Goal: Transaction & Acquisition: Register for event/course

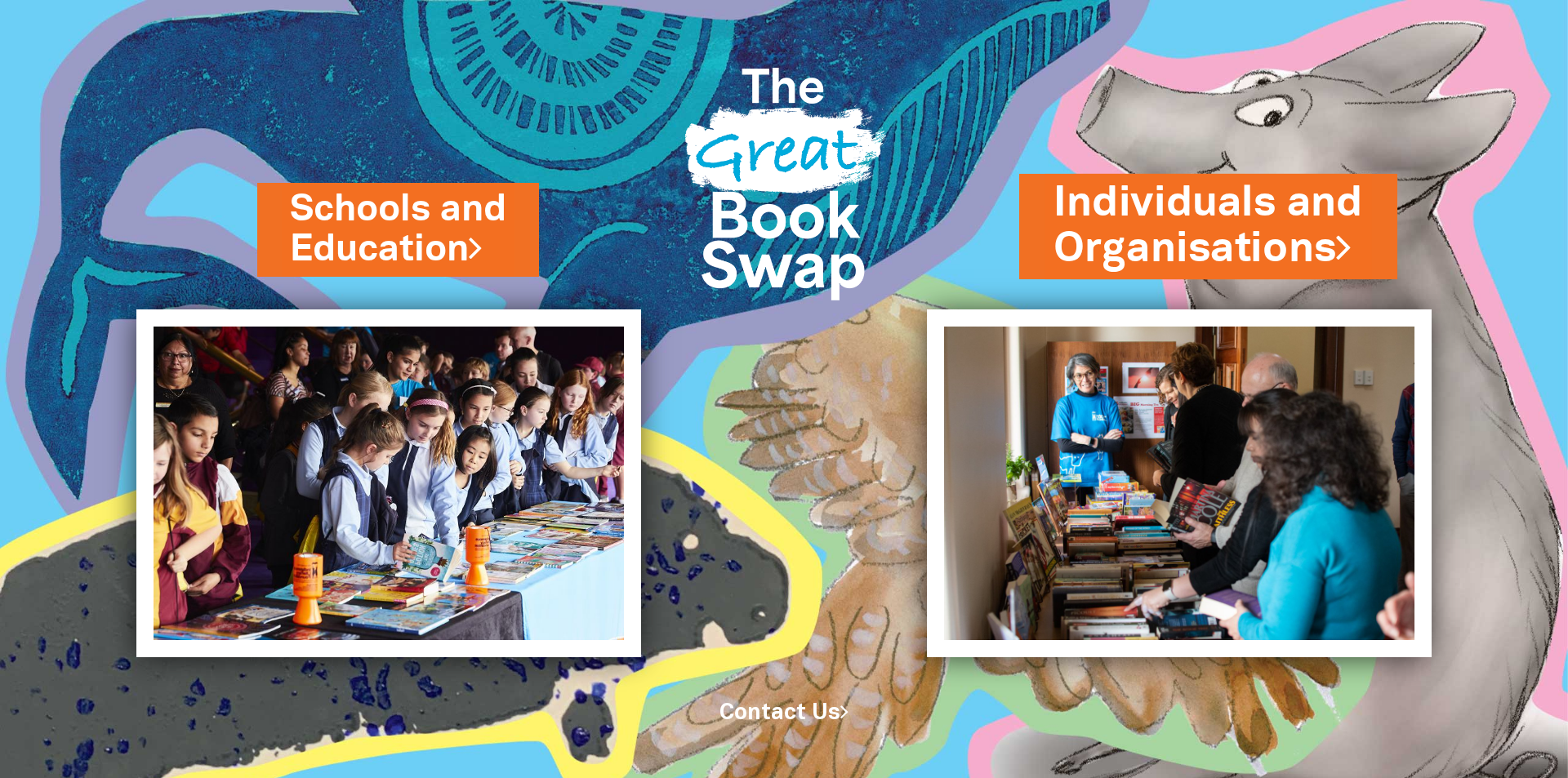
click at [1200, 236] on link "Individuals and Organisations" at bounding box center [1208, 226] width 309 height 103
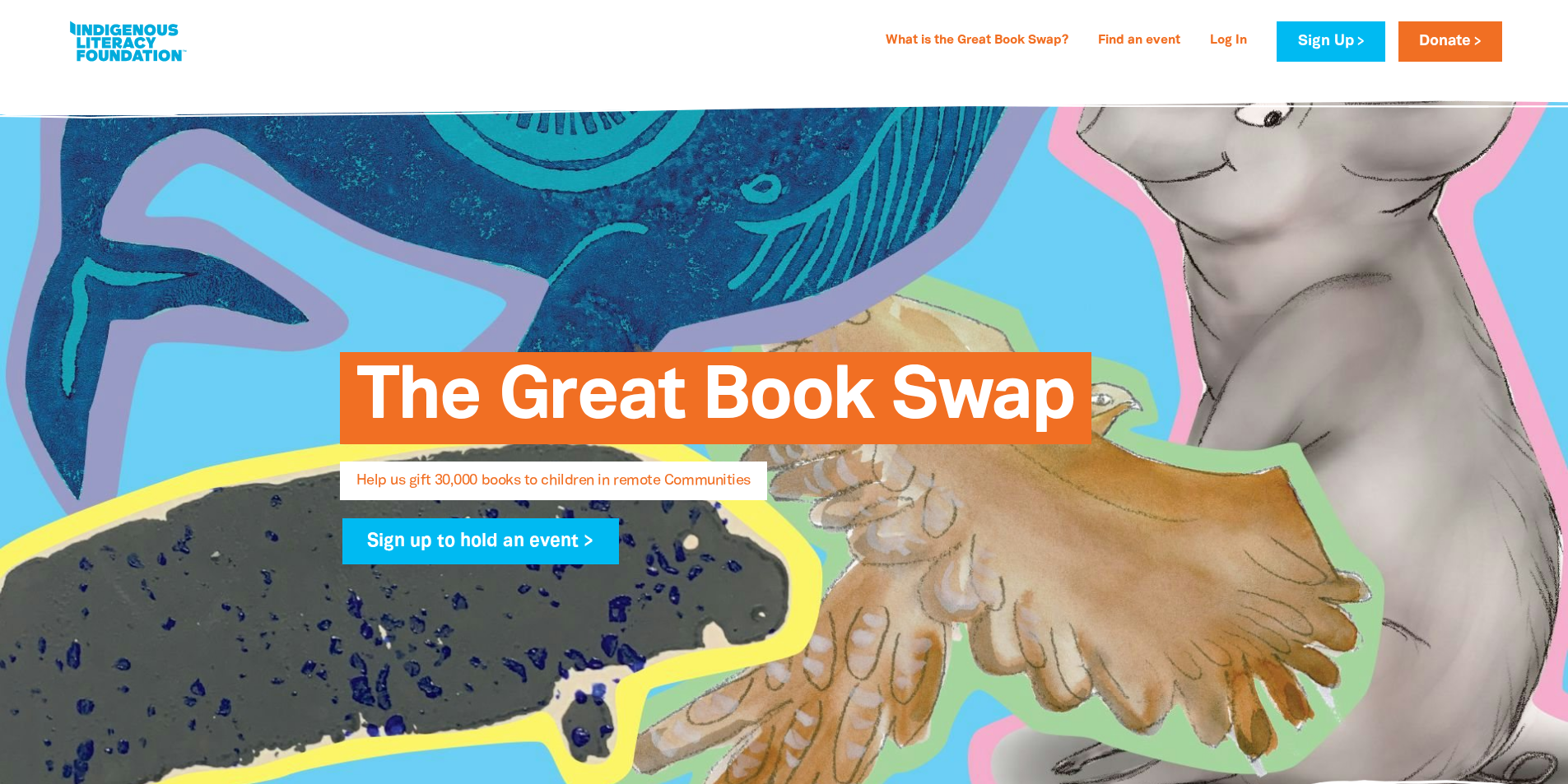
select select "AU"
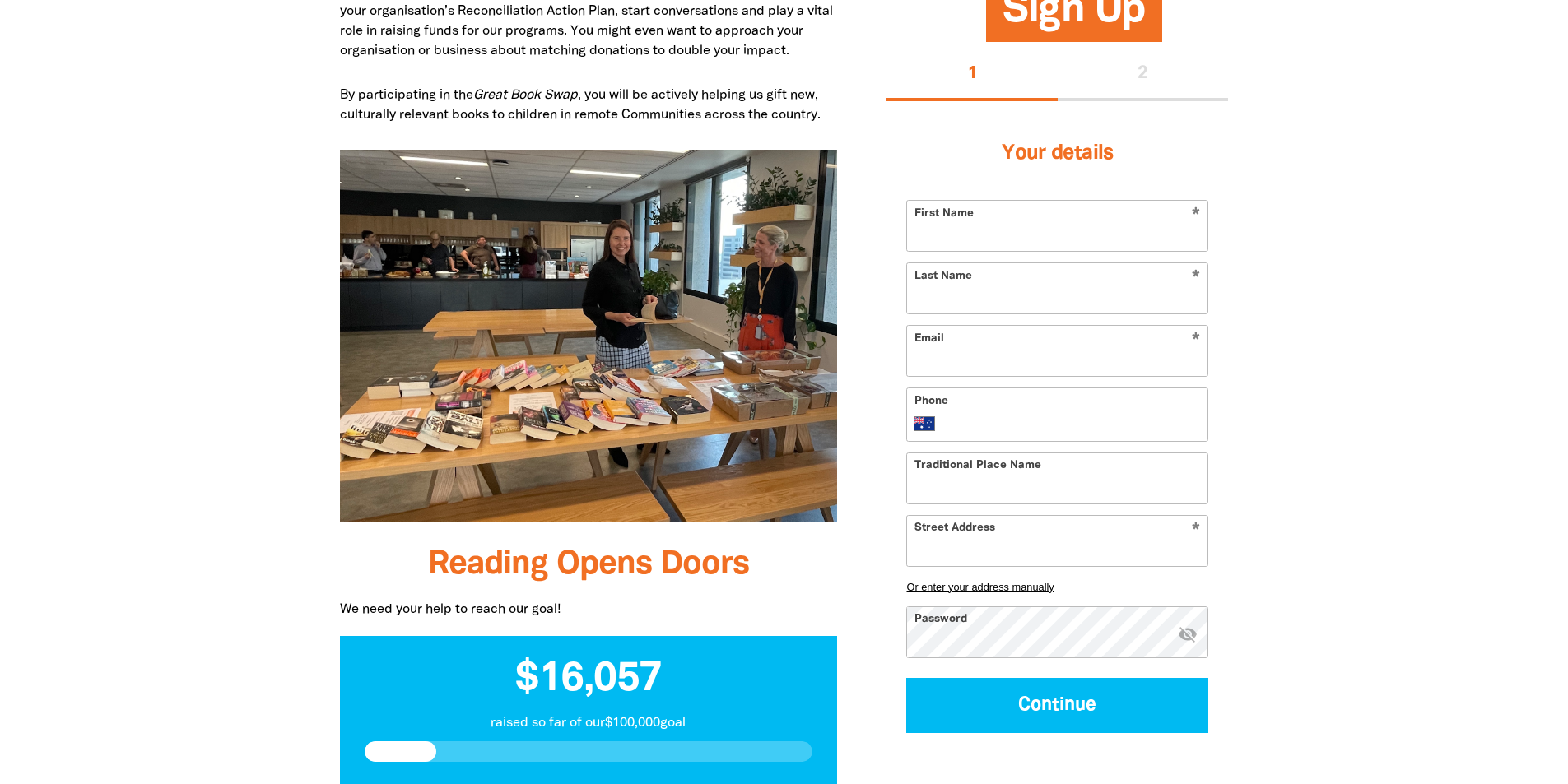
scroll to position [905, 0]
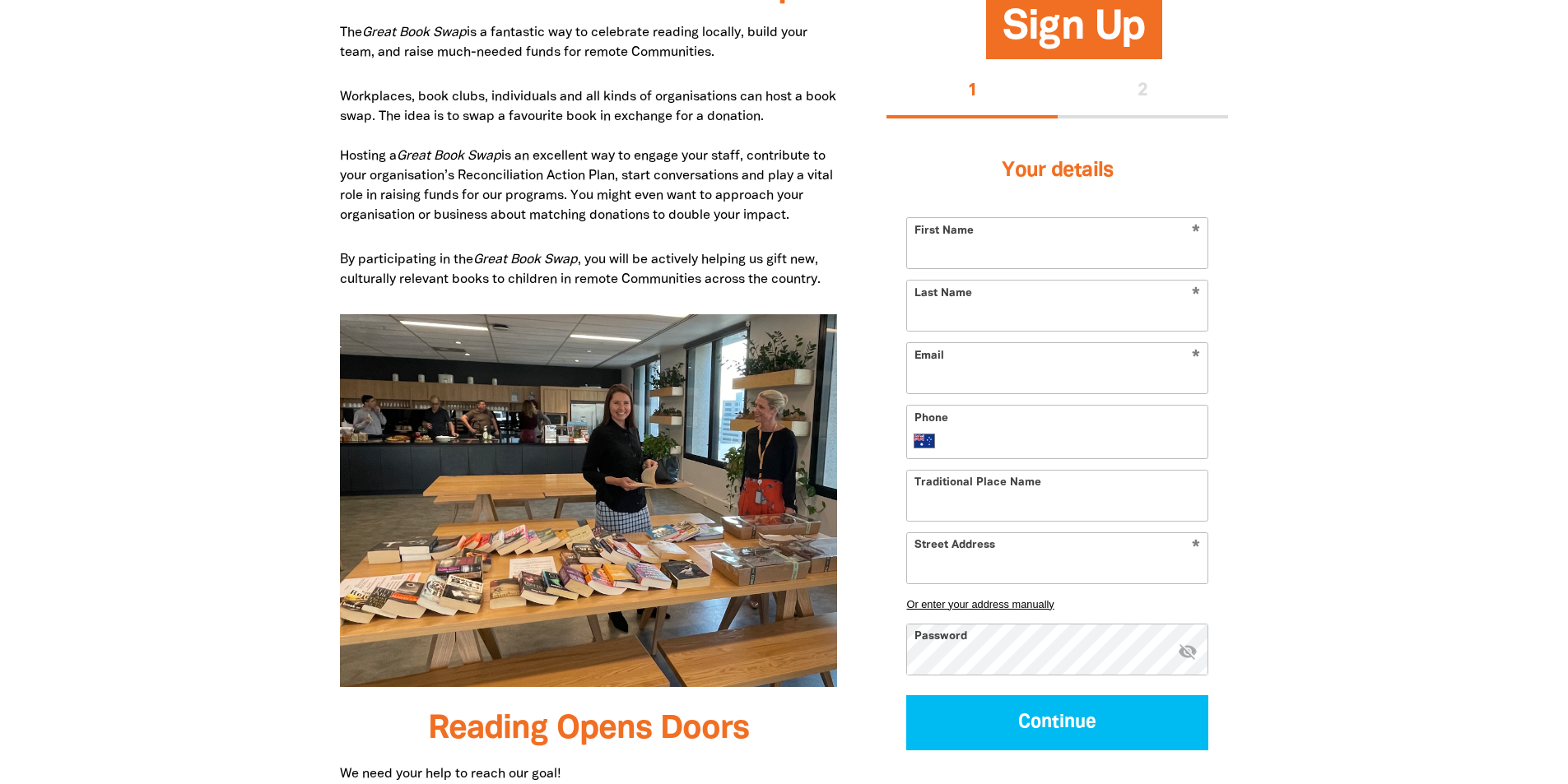
click at [595, 577] on img at bounding box center [589, 501] width 498 height 374
click at [592, 572] on img at bounding box center [589, 501] width 498 height 374
drag, startPoint x: 592, startPoint y: 572, endPoint x: 581, endPoint y: 525, distance: 48.3
click at [592, 573] on img at bounding box center [589, 501] width 498 height 374
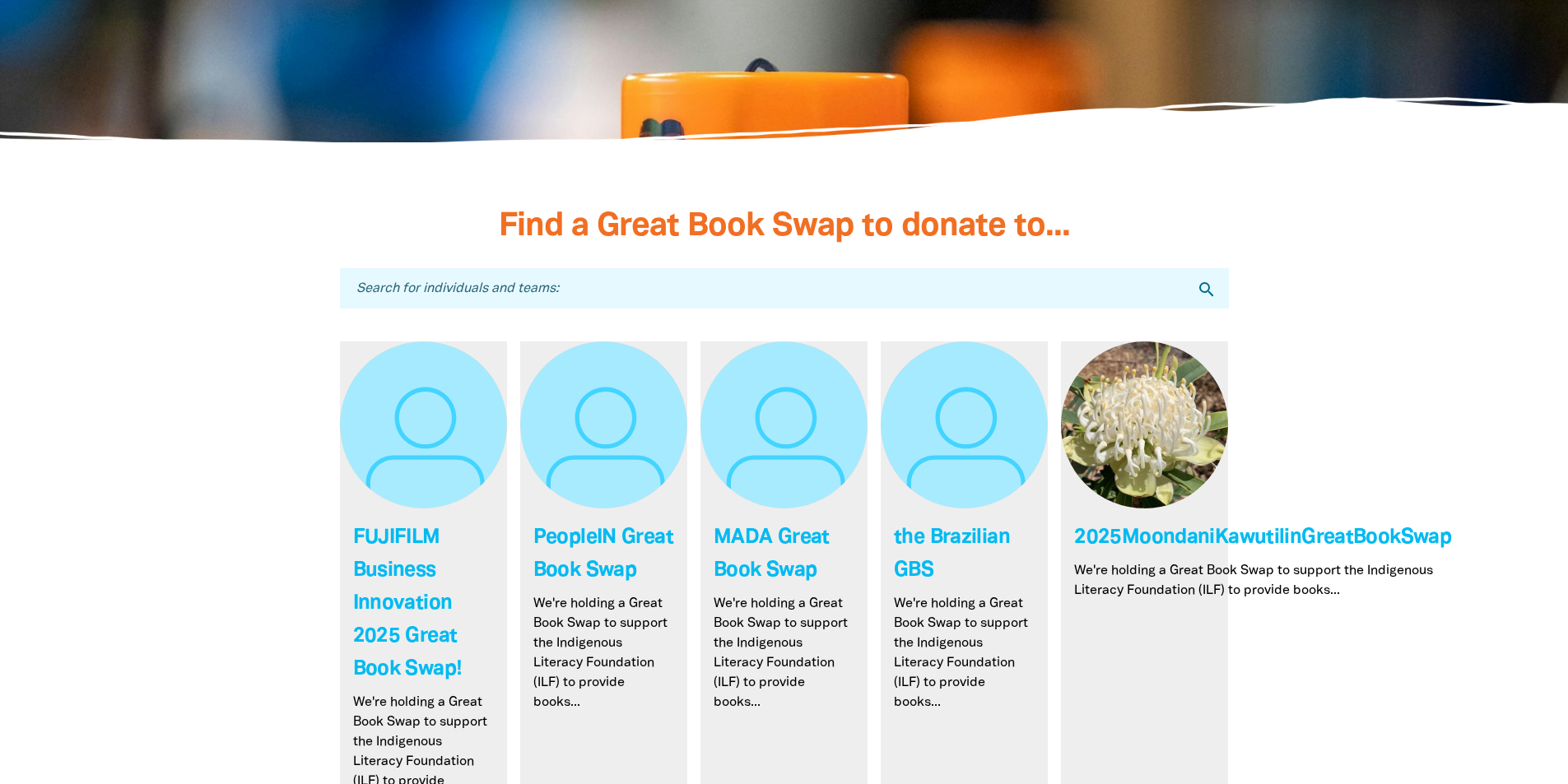
scroll to position [4773, 0]
